Goal: Transaction & Acquisition: Purchase product/service

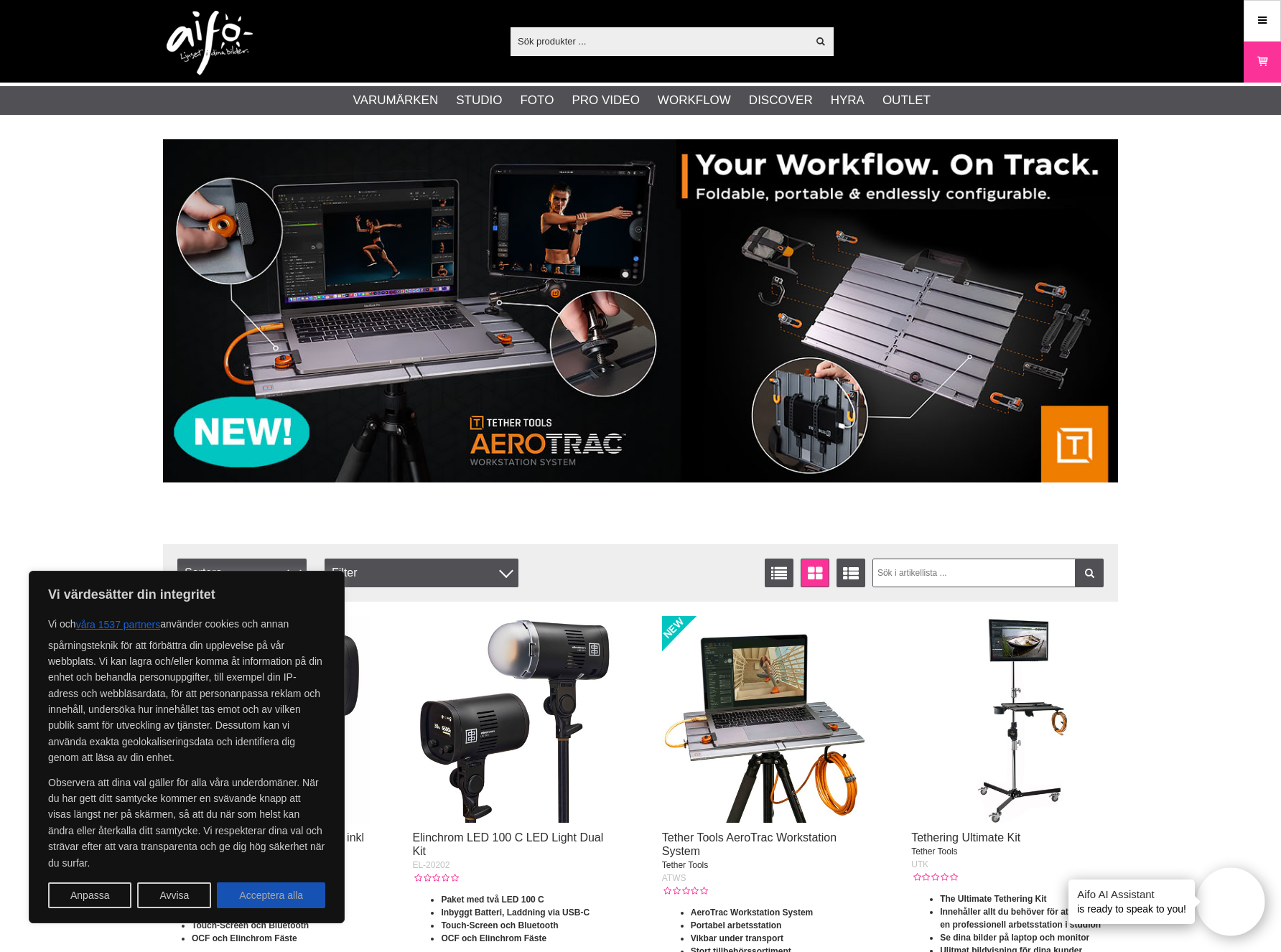
click at [250, 896] on button "Acceptera alla" at bounding box center [271, 894] width 108 height 26
checkbox input "true"
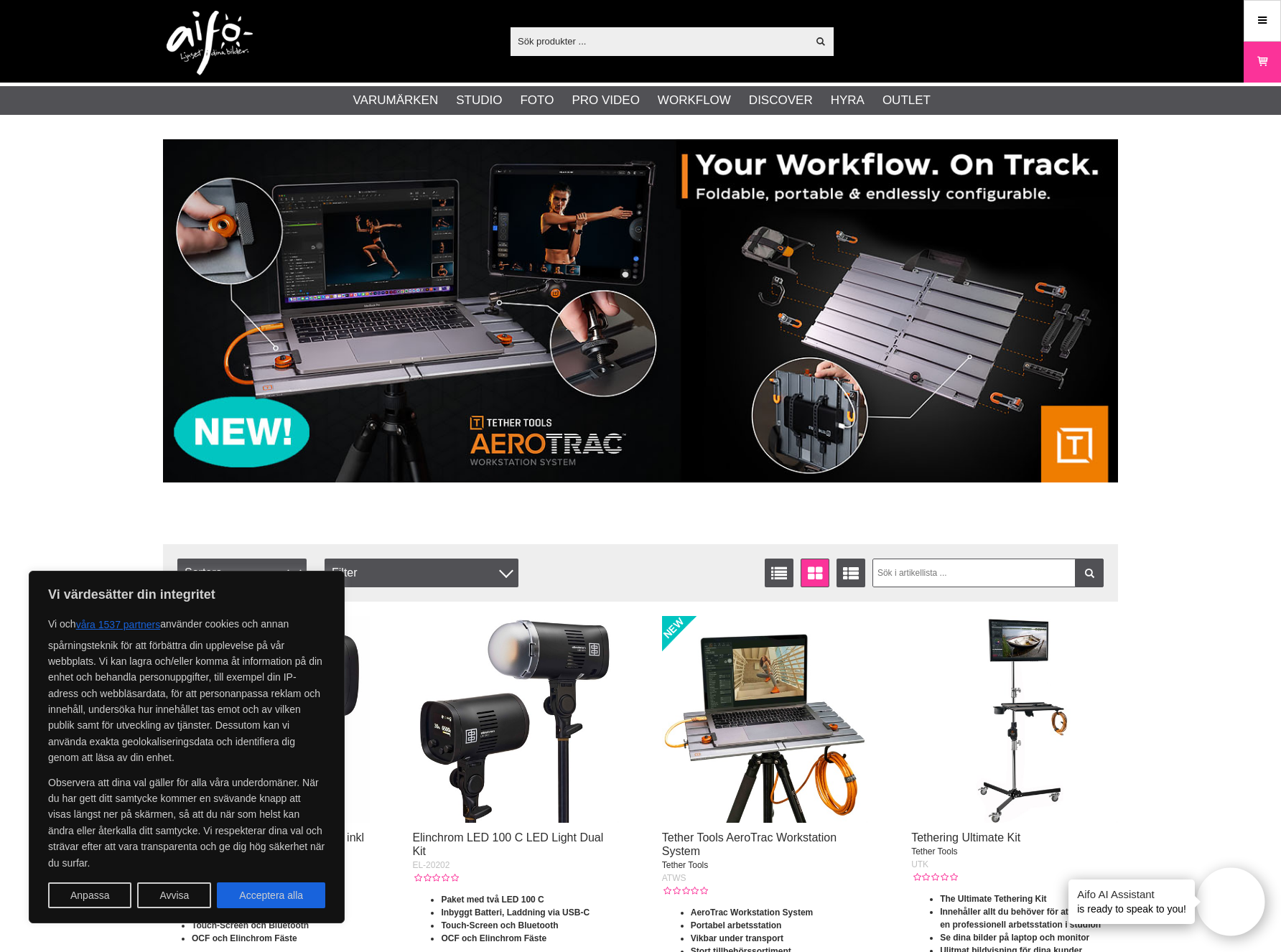
checkbox input "true"
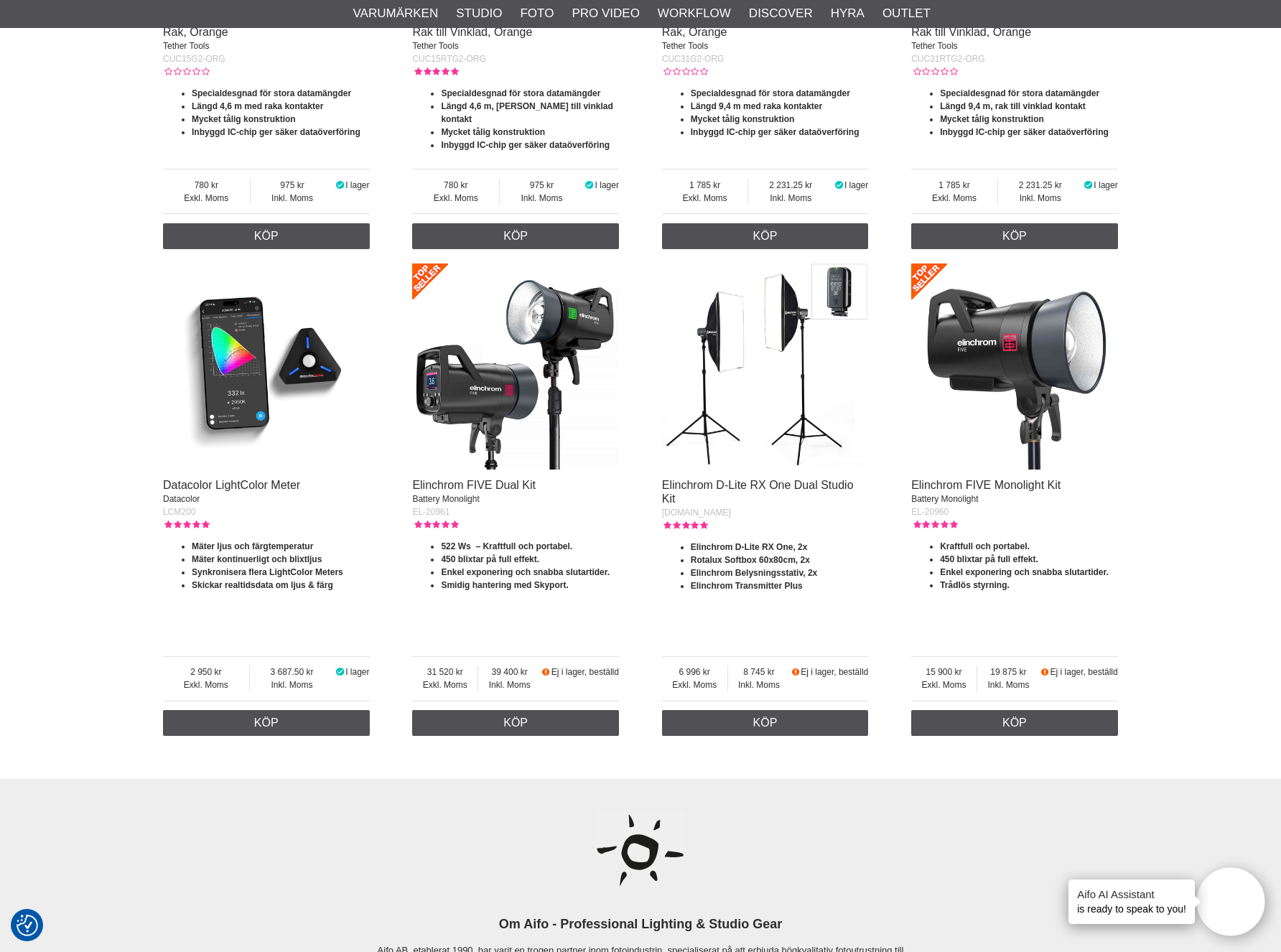
scroll to position [2167, 0]
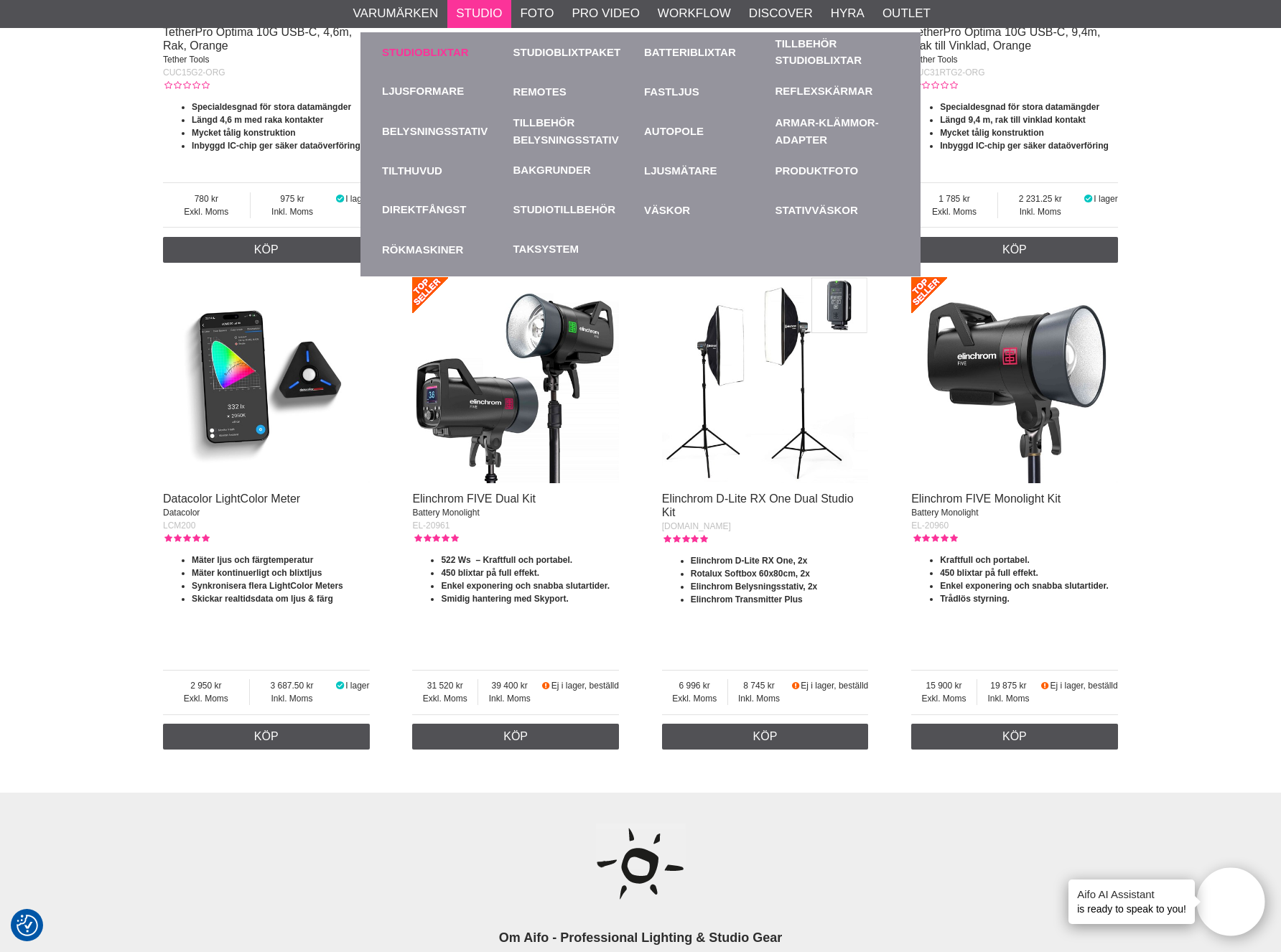
click at [431, 49] on link "Studioblixtar" at bounding box center [443, 52] width 124 height 40
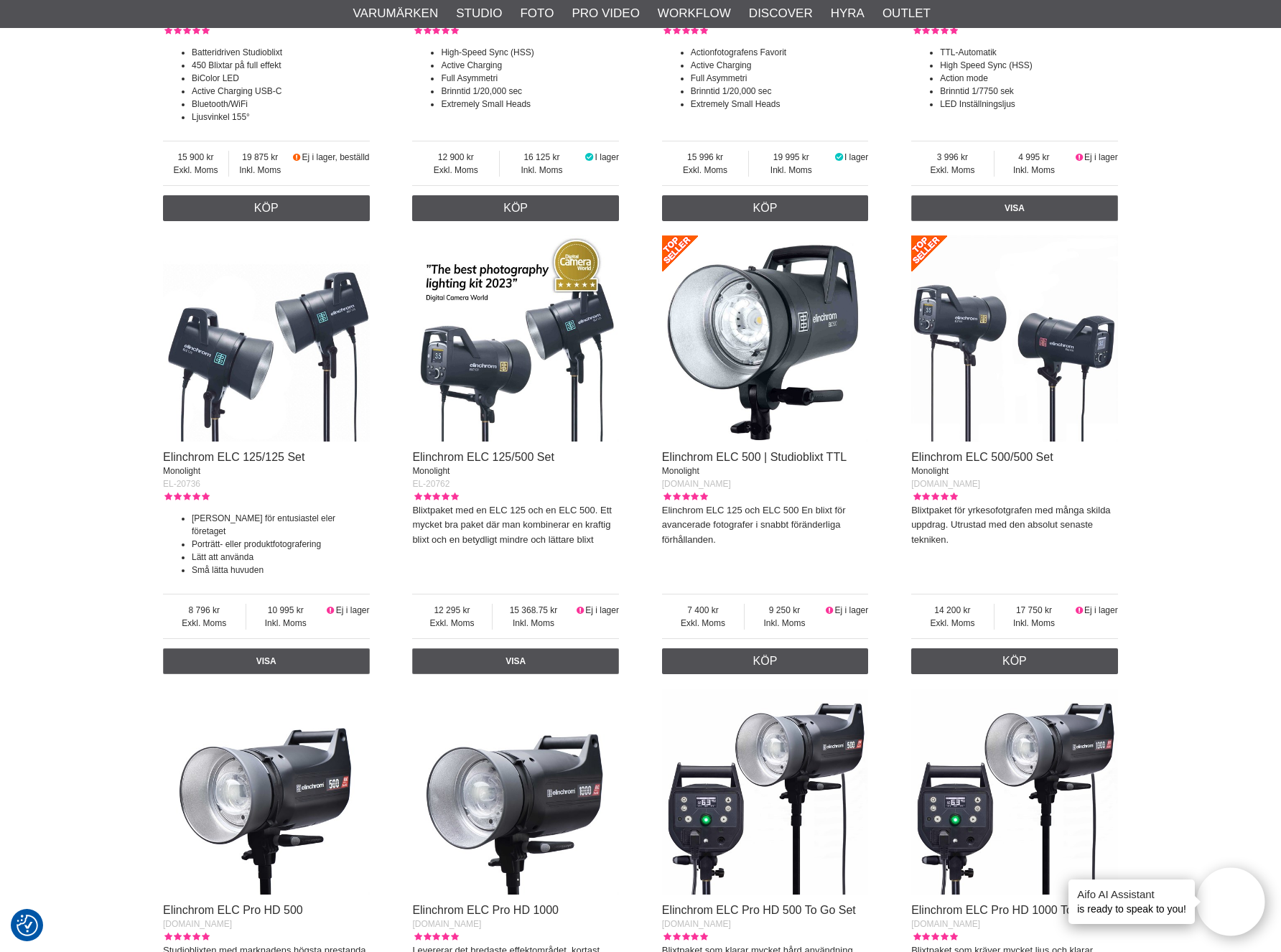
scroll to position [1770, 0]
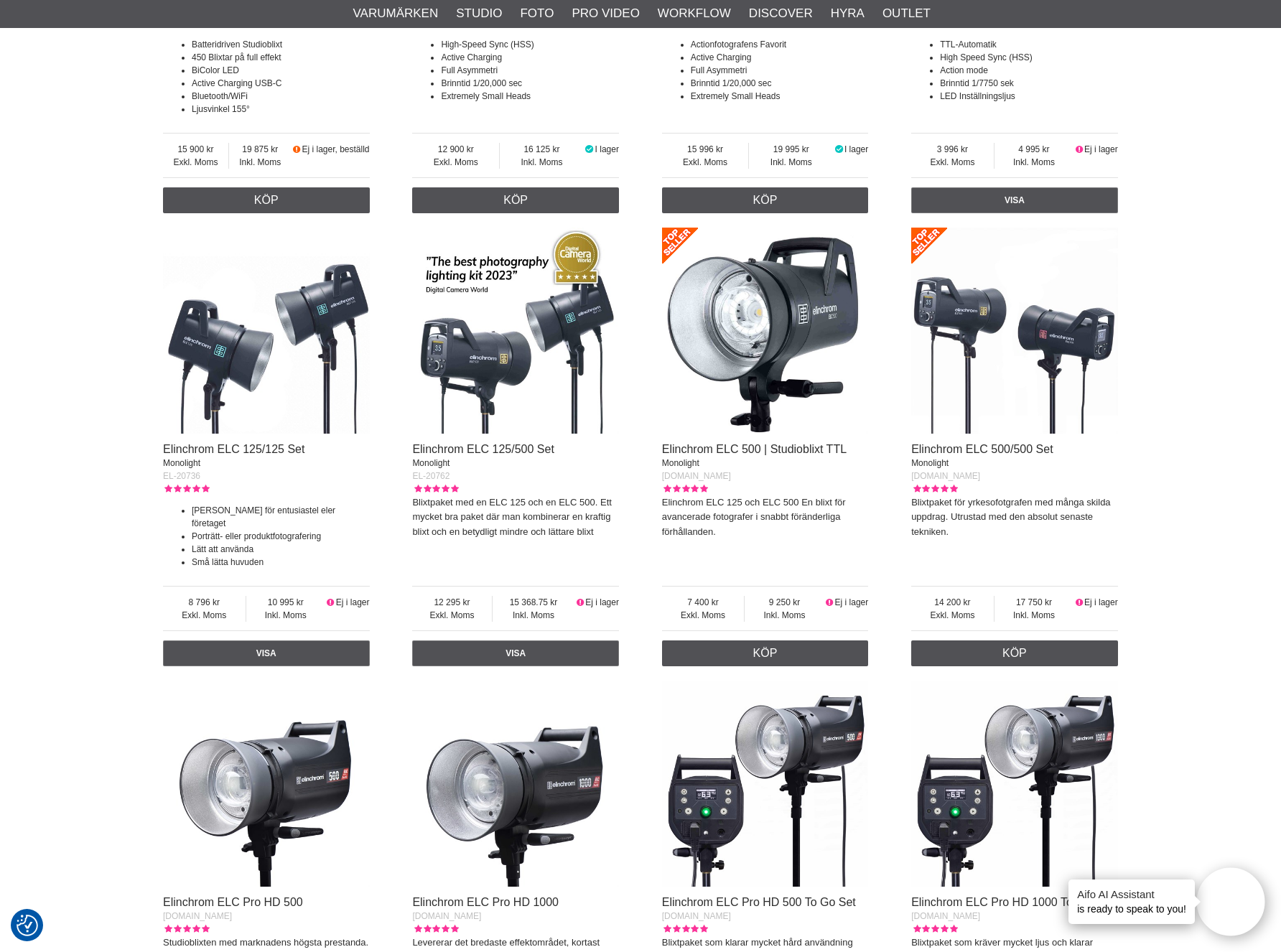
click at [478, 367] on img at bounding box center [515, 331] width 207 height 207
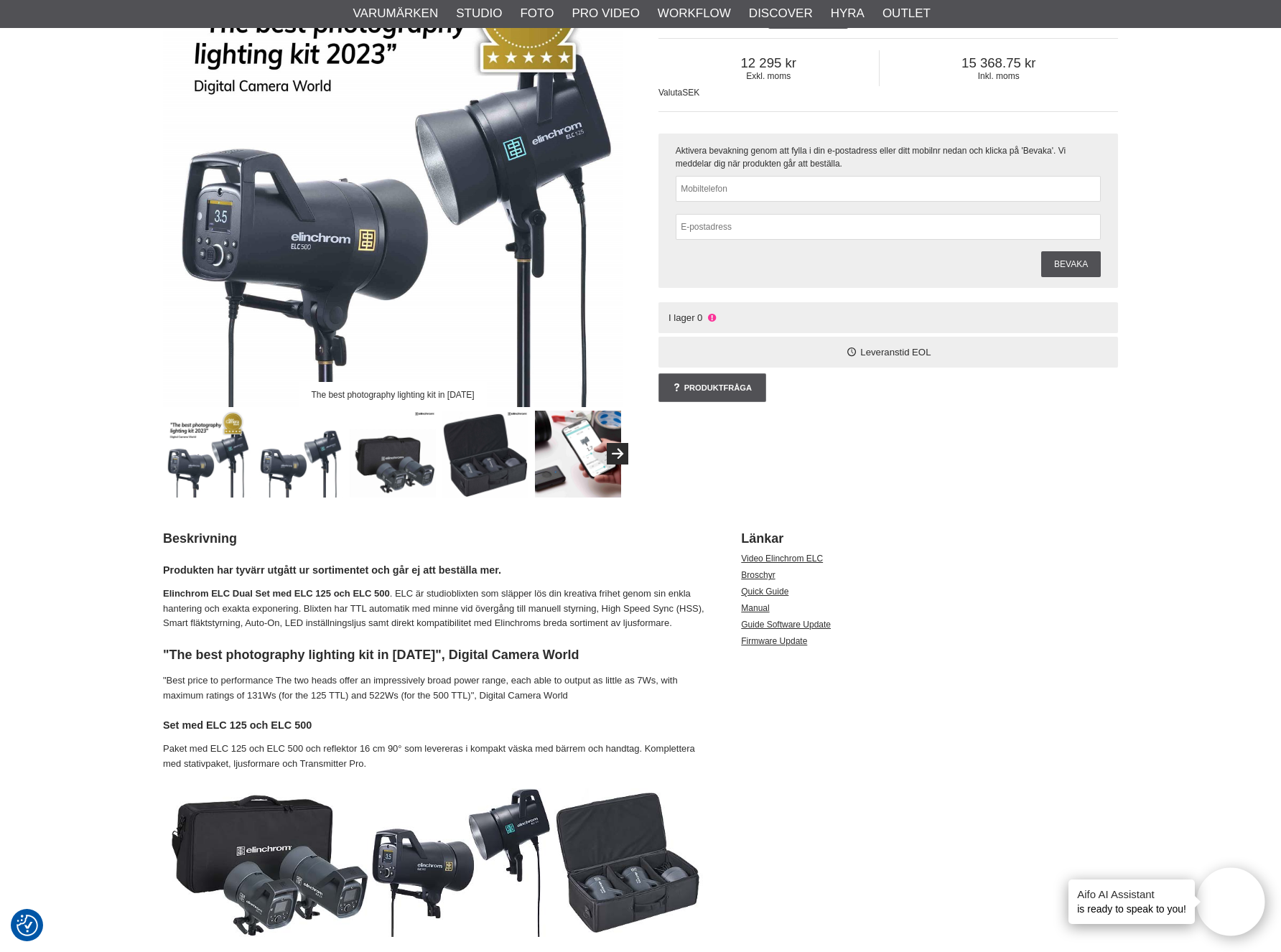
scroll to position [169, 0]
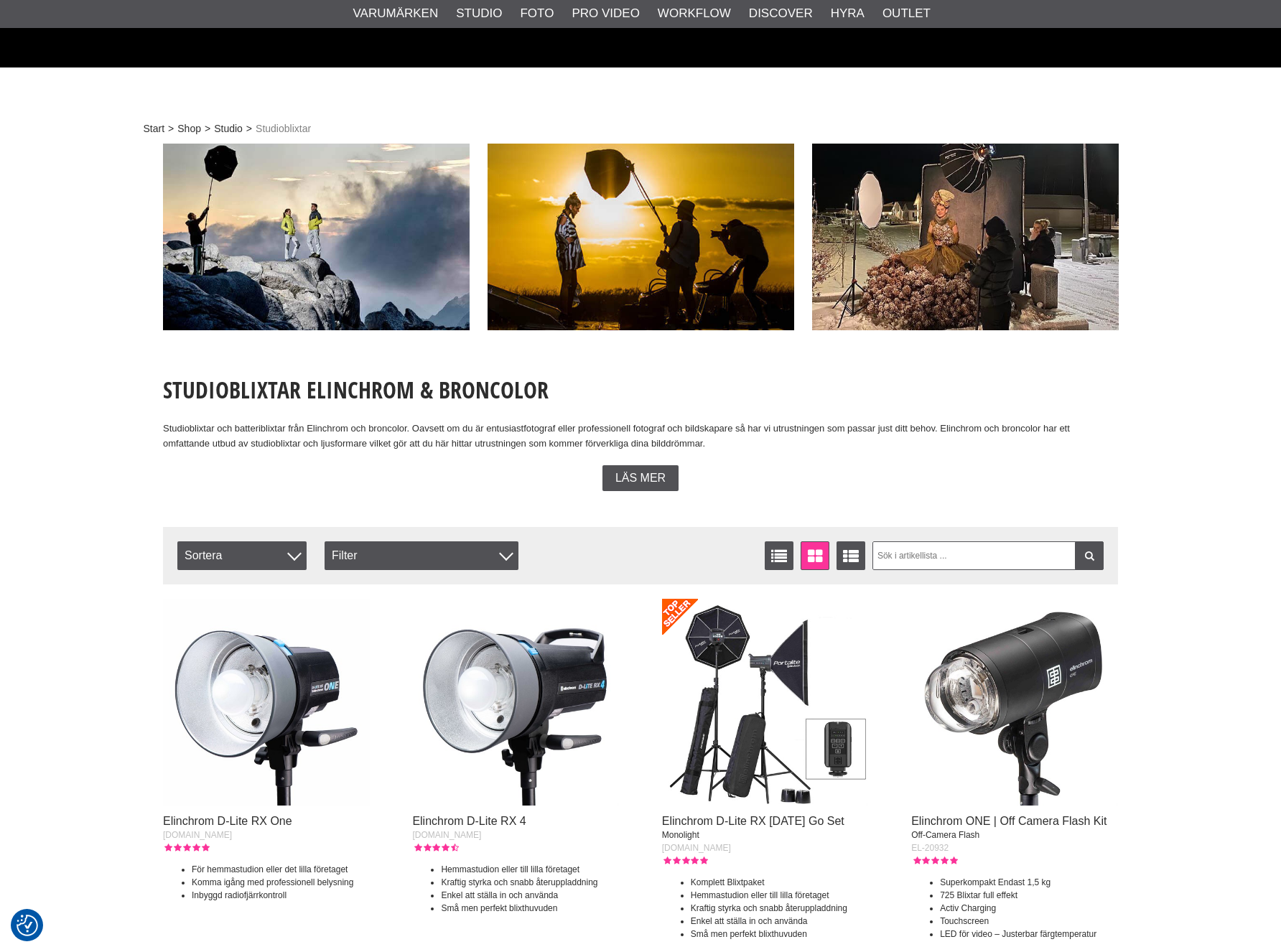
scroll to position [1770, 0]
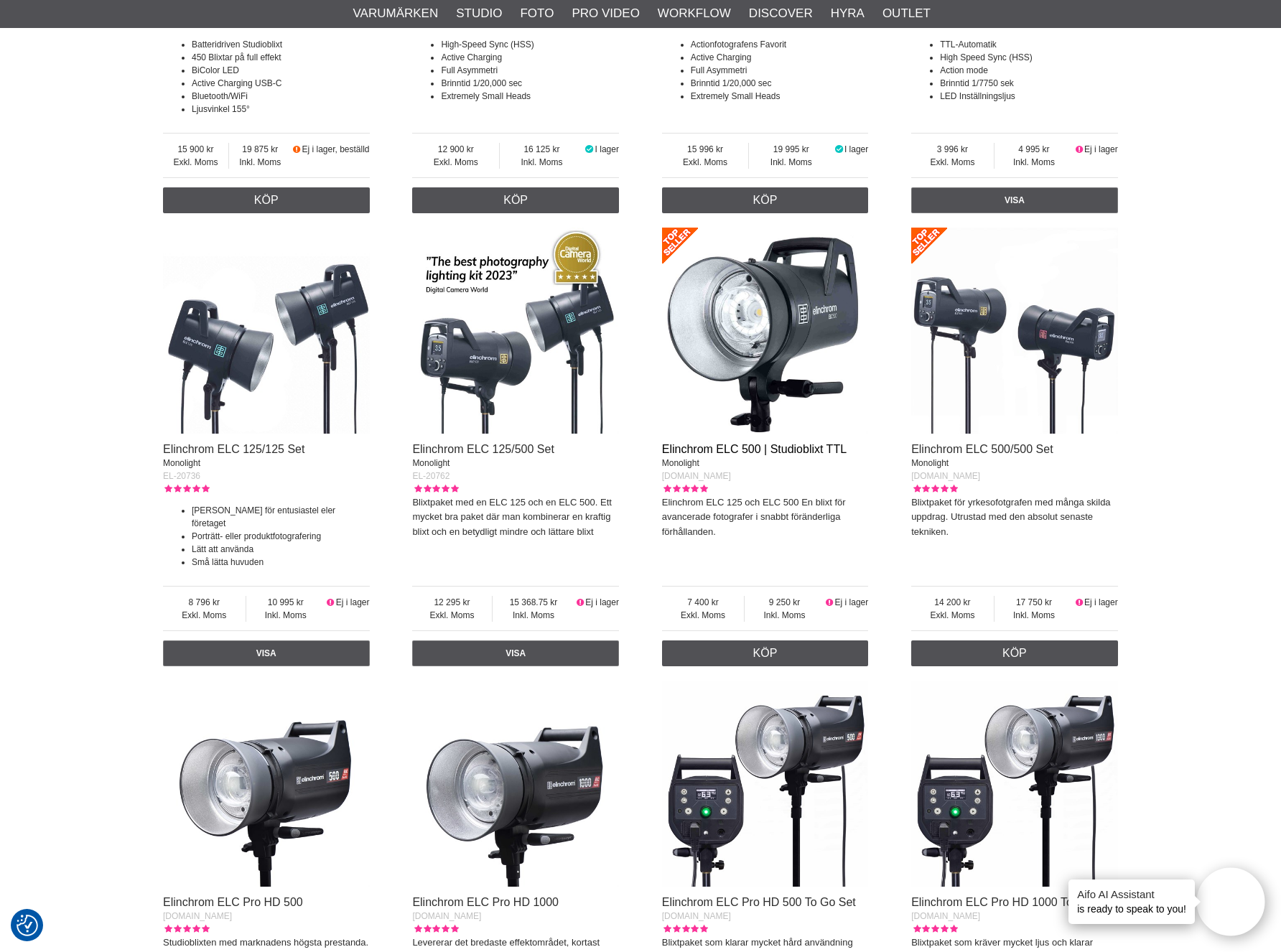
click at [802, 446] on link "Elinchrom ELC 500 | Studioblixt TTL" at bounding box center [754, 449] width 185 height 12
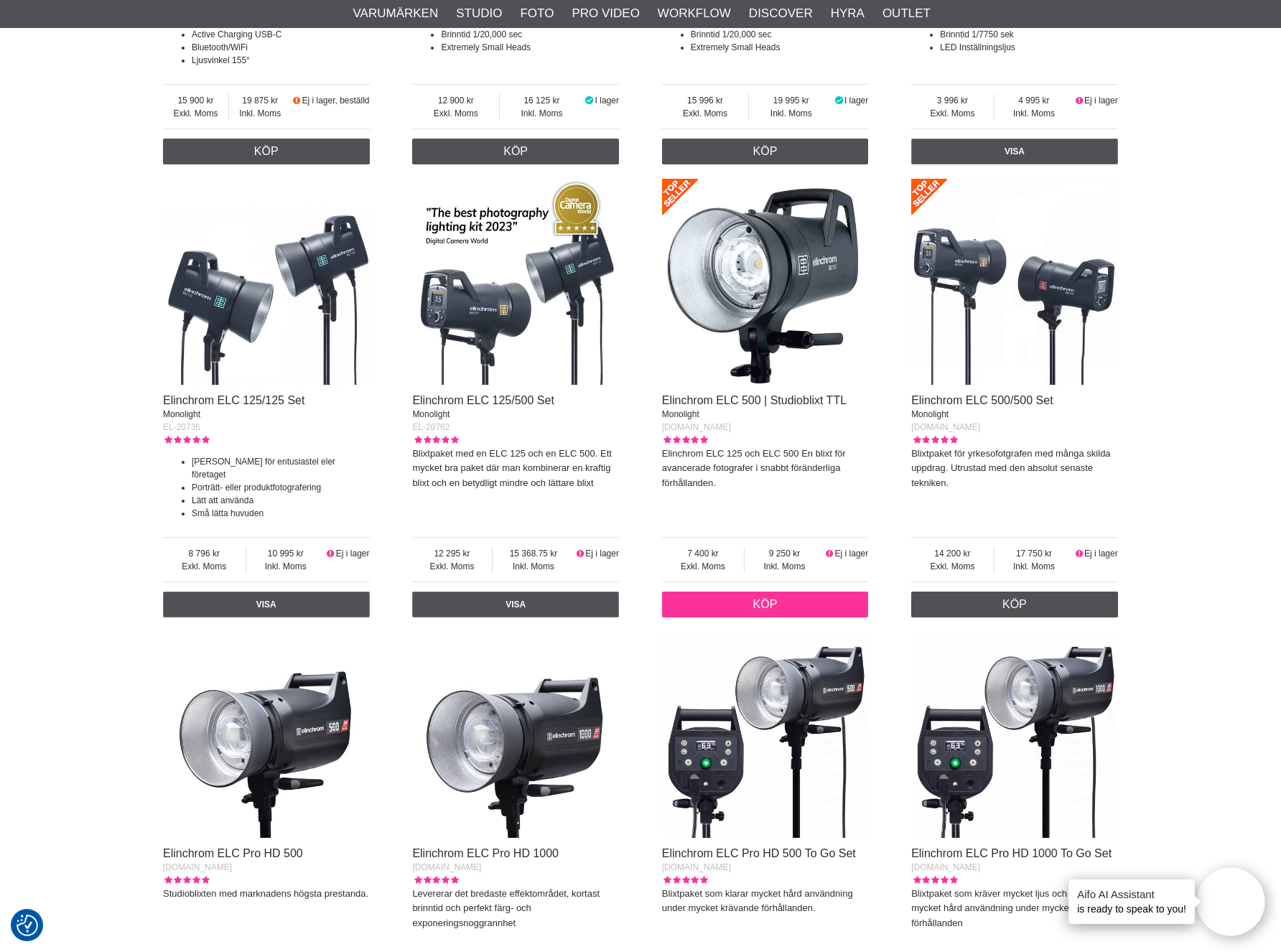
scroll to position [1805, 0]
